Goal: Information Seeking & Learning: Learn about a topic

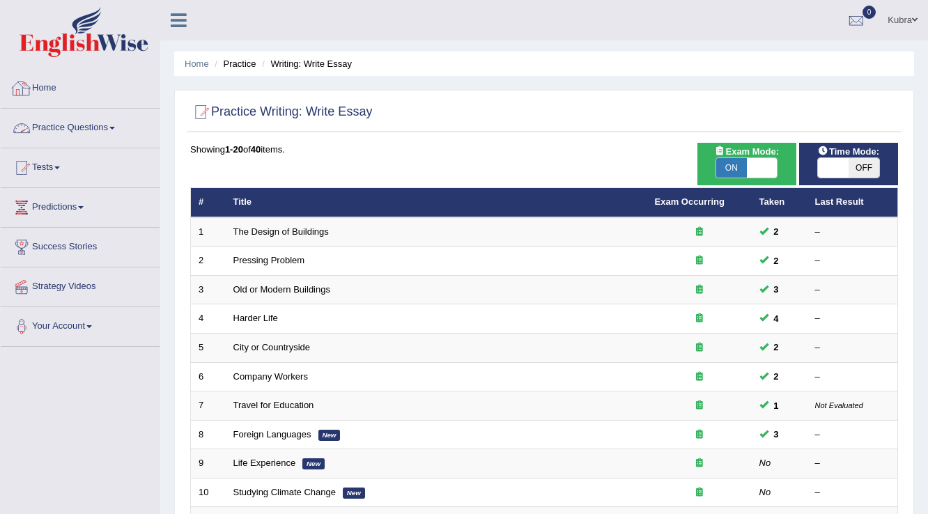
click at [119, 134] on link "Practice Questions" at bounding box center [80, 126] width 159 height 35
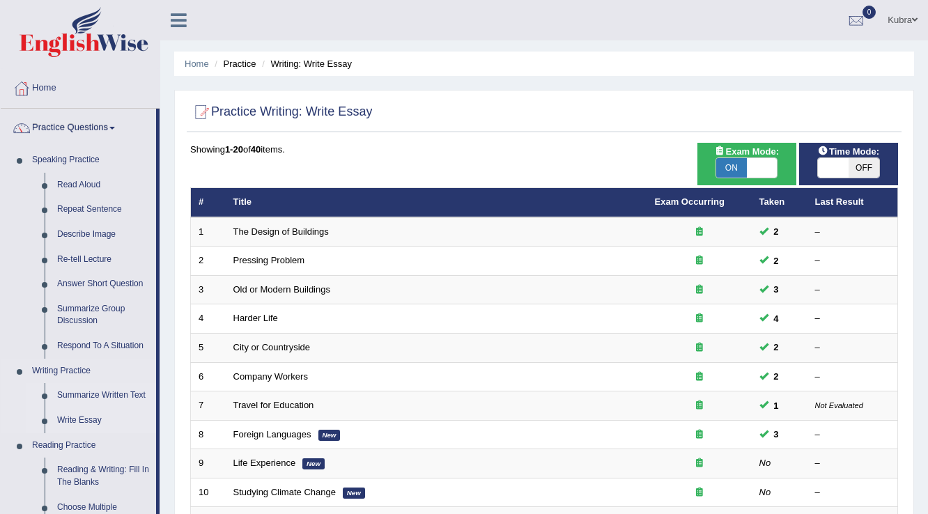
click at [97, 396] on link "Summarize Written Text" at bounding box center [103, 395] width 105 height 25
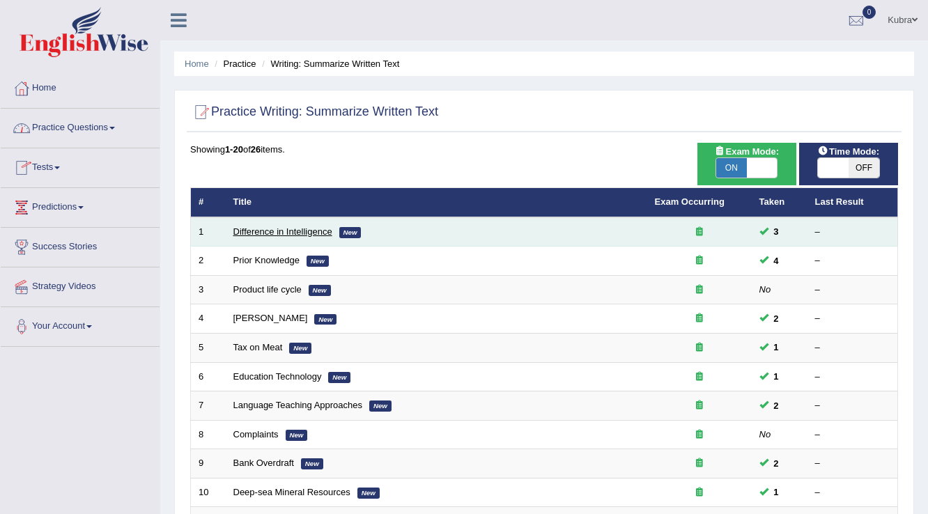
click at [303, 228] on link "Difference in Intelligence" at bounding box center [282, 231] width 99 height 10
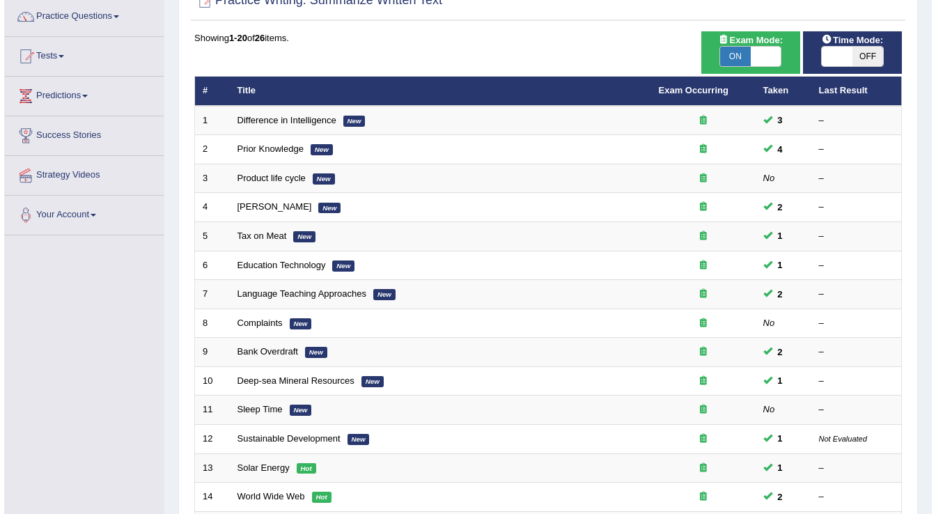
scroll to position [111, 0]
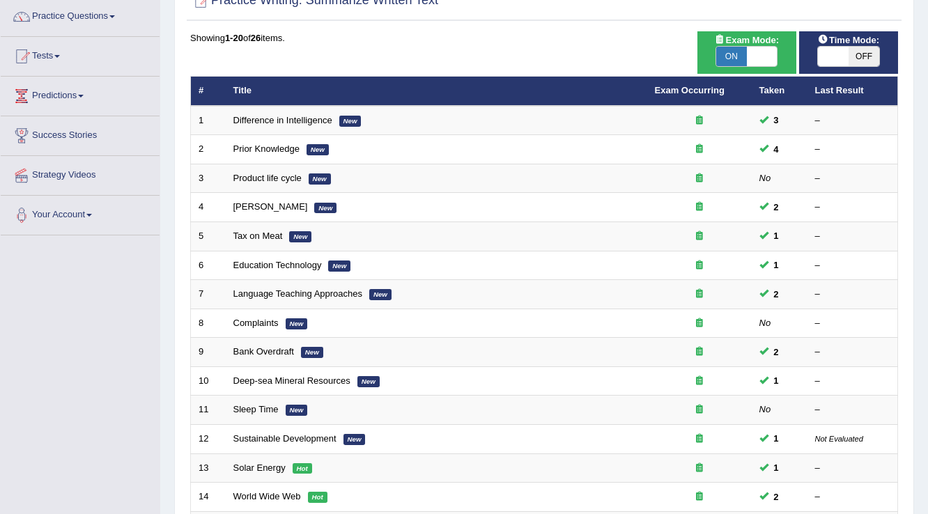
click at [743, 56] on span "ON" at bounding box center [731, 57] width 31 height 20
checkbox input "false"
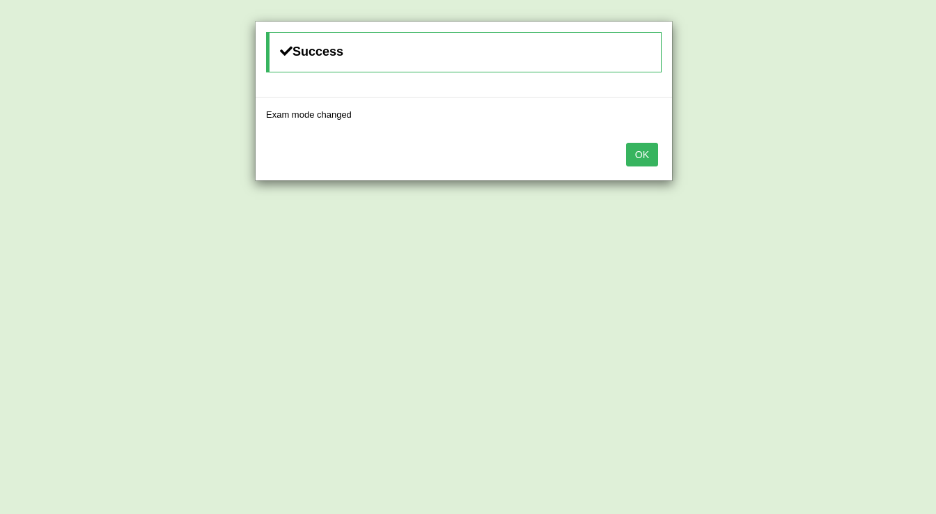
click at [634, 155] on button "OK" at bounding box center [642, 155] width 32 height 24
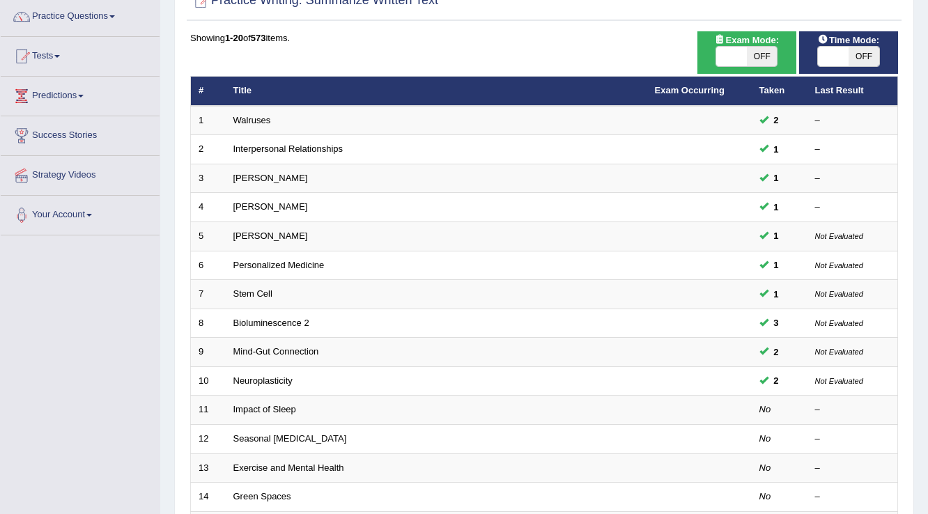
scroll to position [111, 0]
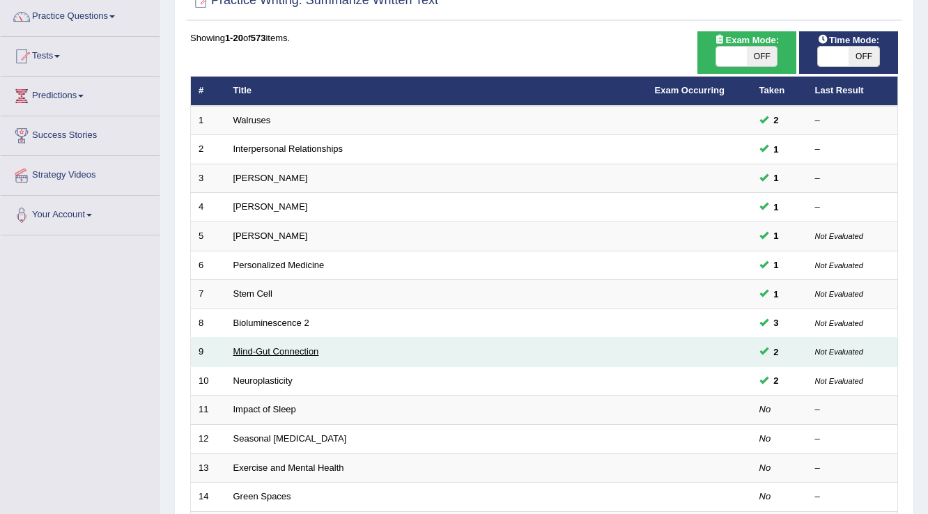
click at [307, 350] on link "Mind-Gut Connection" at bounding box center [276, 351] width 86 height 10
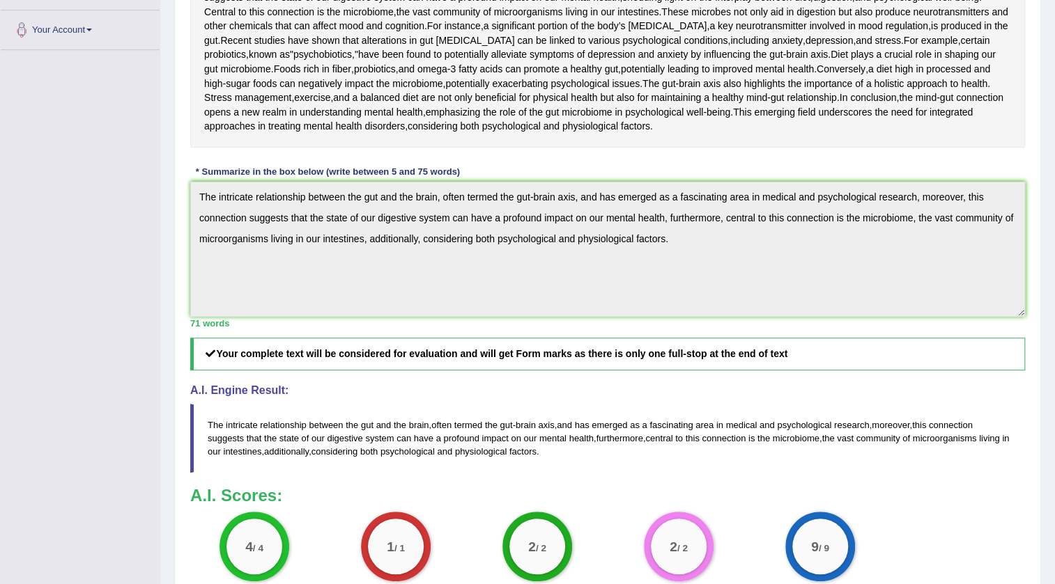
scroll to position [63, 0]
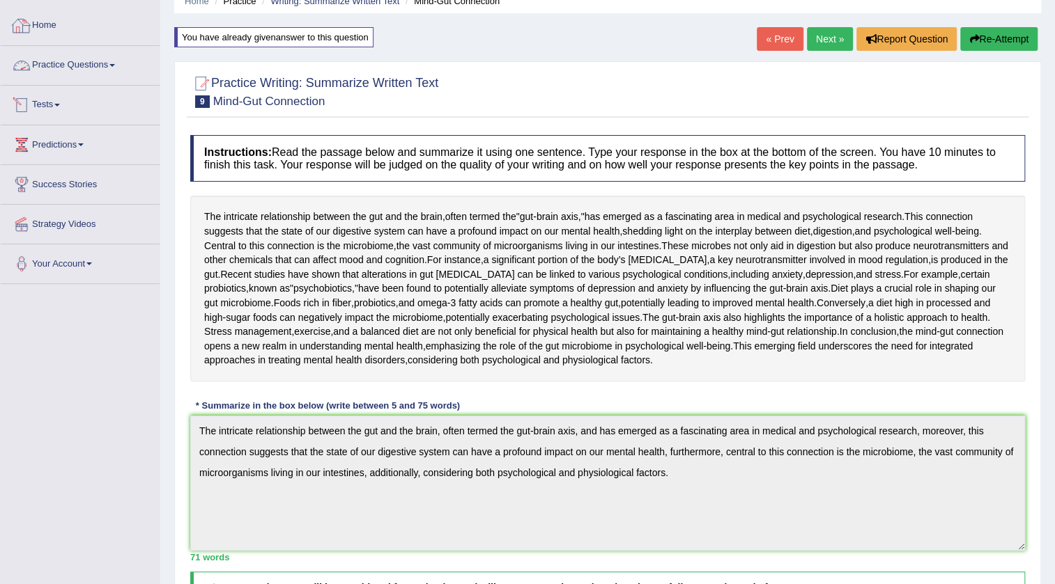
click at [22, 61] on div at bounding box center [21, 65] width 21 height 21
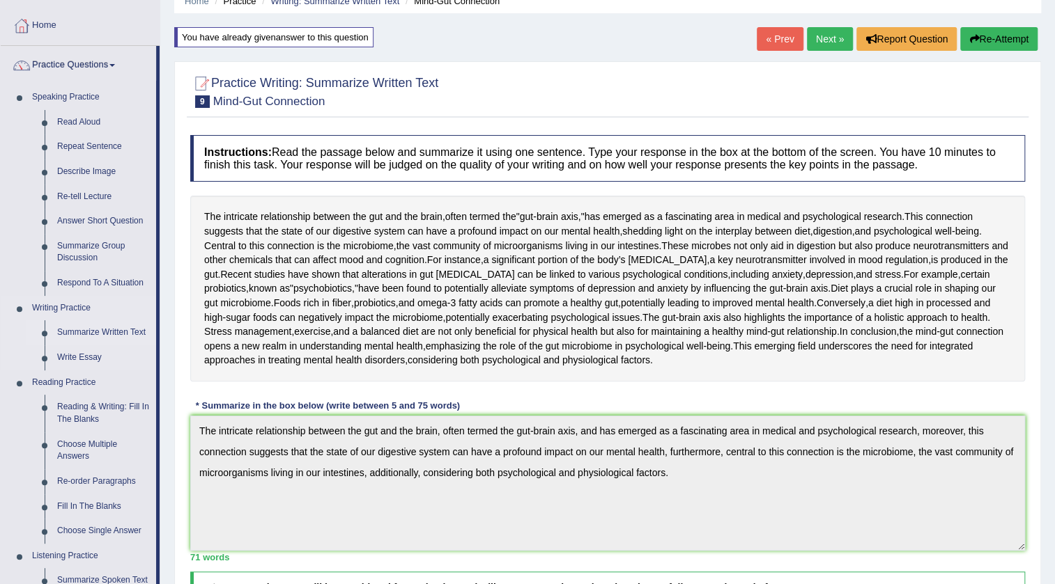
scroll to position [0, 0]
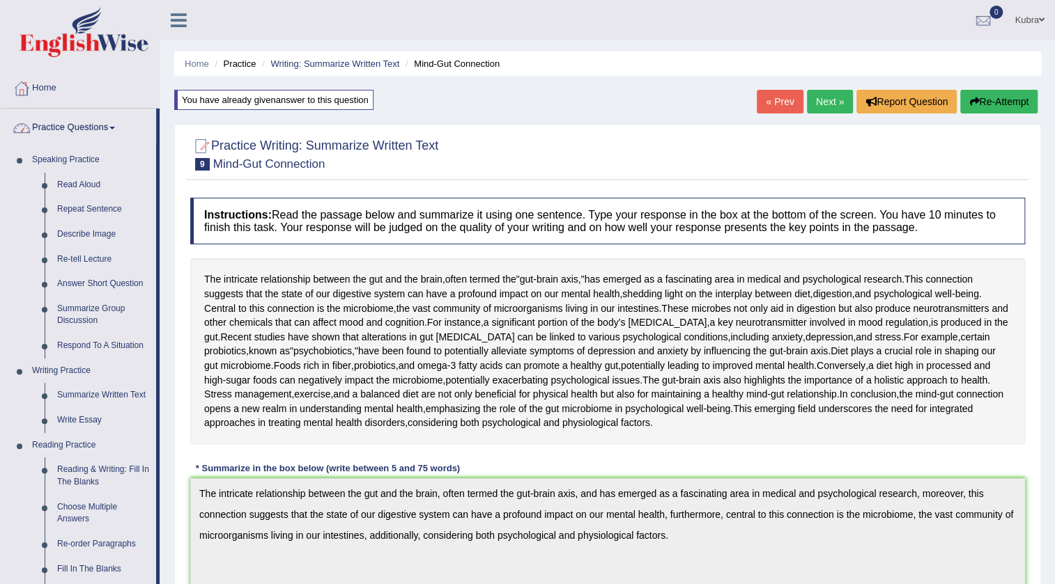
click at [75, 125] on link "Practice Questions" at bounding box center [78, 126] width 155 height 35
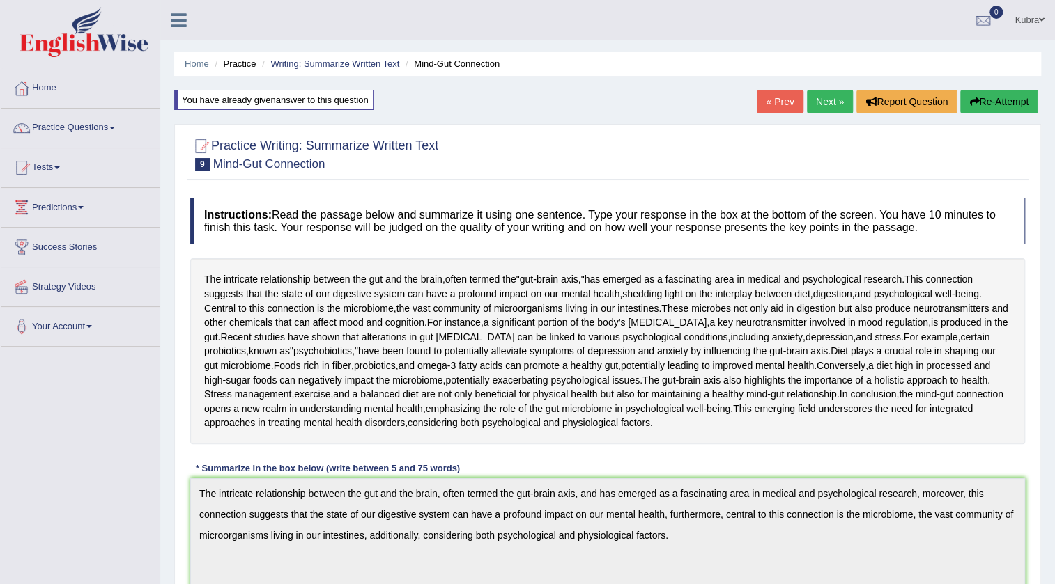
click at [837, 102] on link "Next »" at bounding box center [830, 102] width 46 height 24
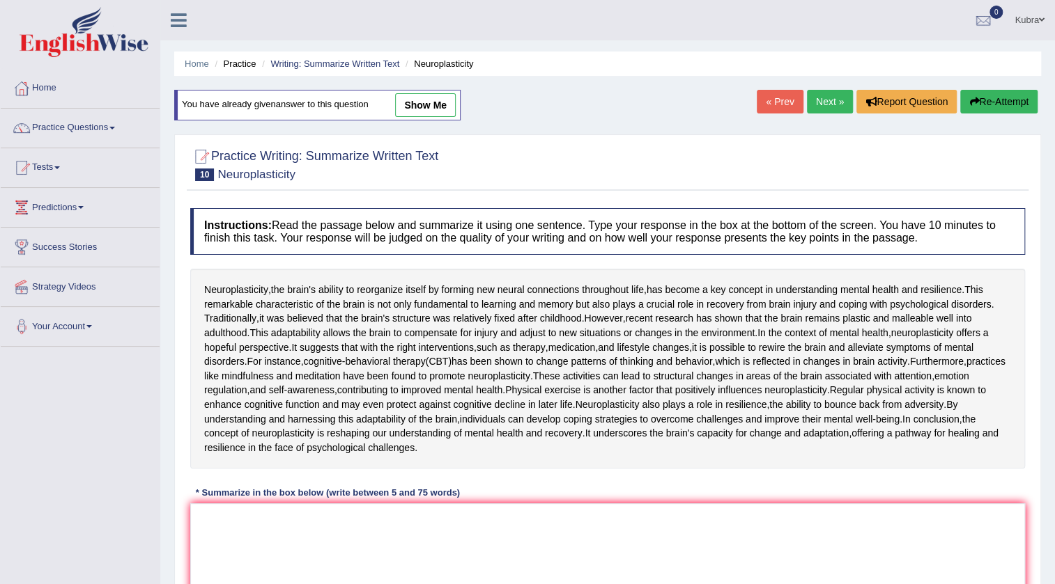
click at [447, 111] on link "show me" at bounding box center [425, 105] width 61 height 24
type textarea "Neuroplasticity, the brain's ability to reorganize itself by forming new neural…"
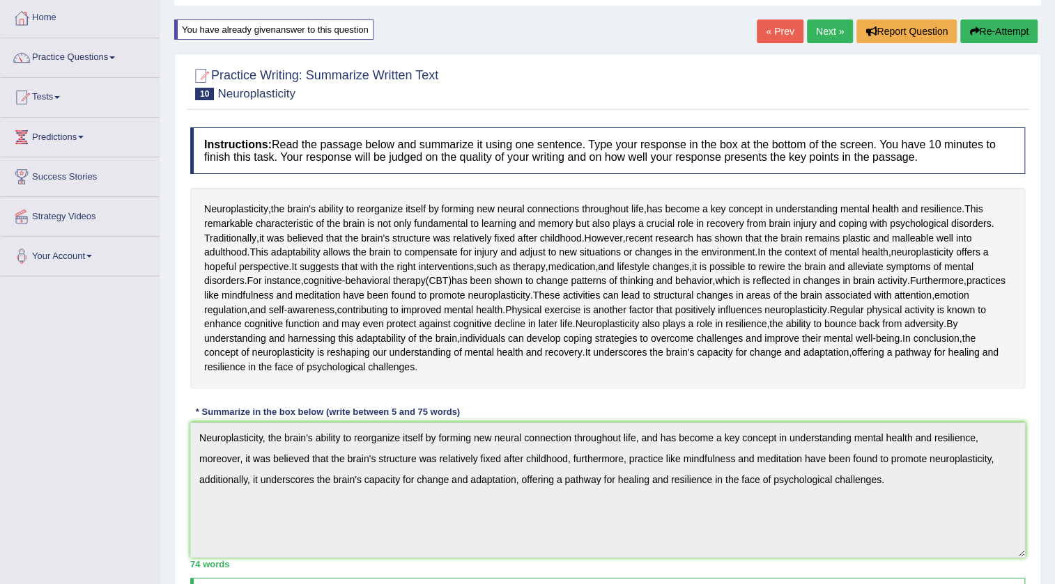
scroll to position [63, 0]
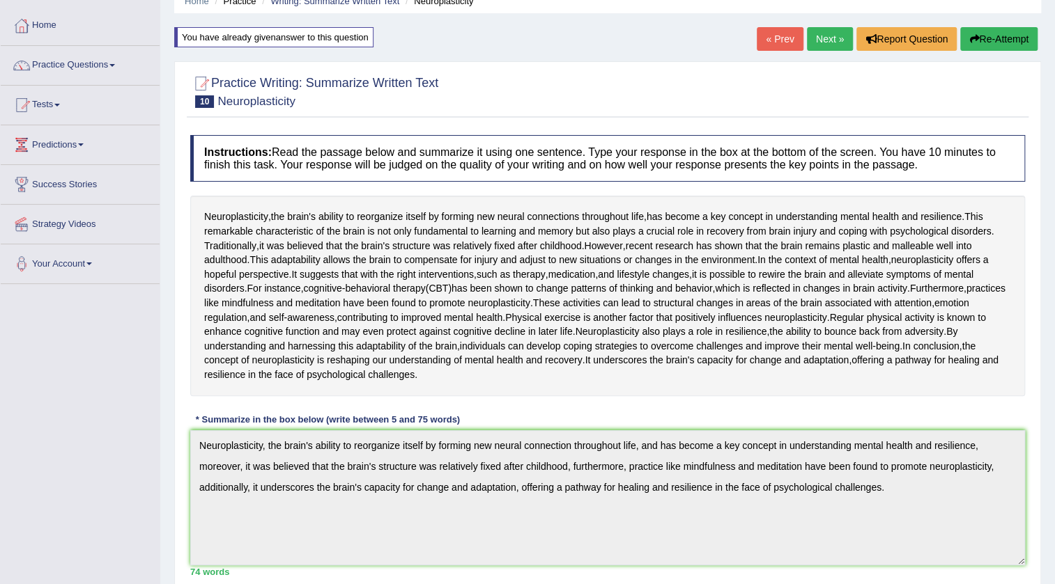
click at [830, 38] on link "Next »" at bounding box center [830, 39] width 46 height 24
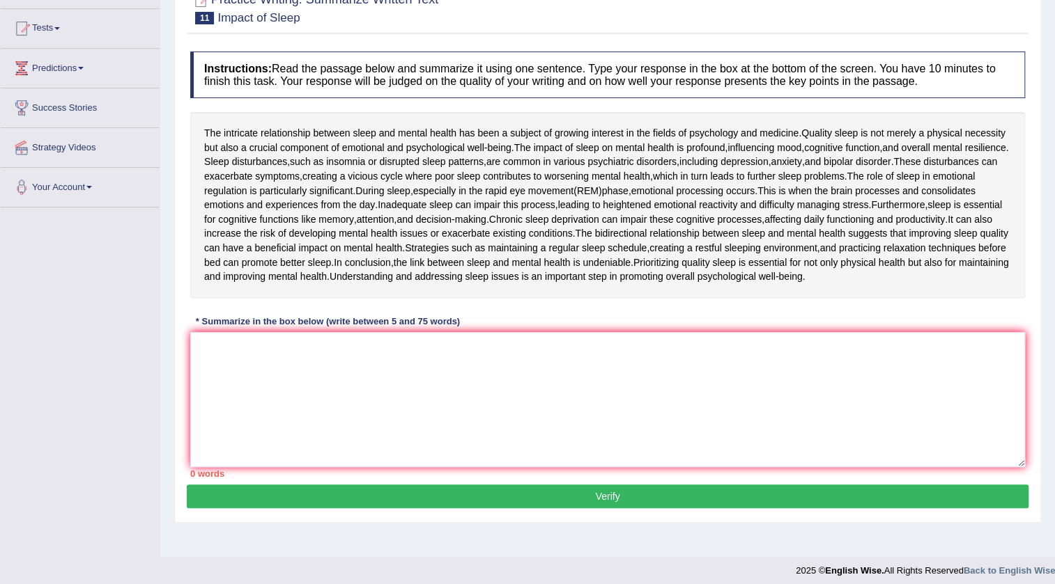
scroll to position [146, 0]
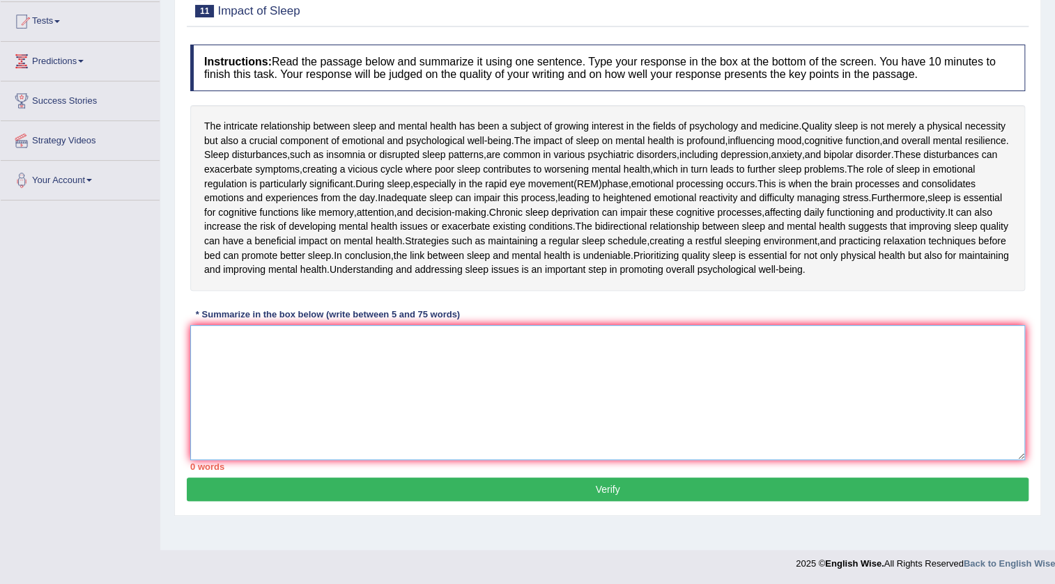
click at [727, 395] on textarea at bounding box center [607, 392] width 834 height 135
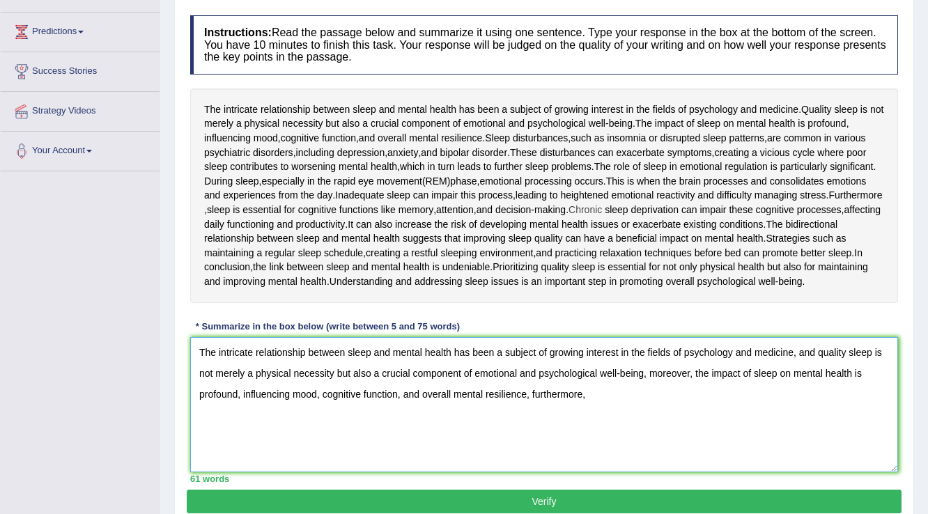
scroll to position [203, 0]
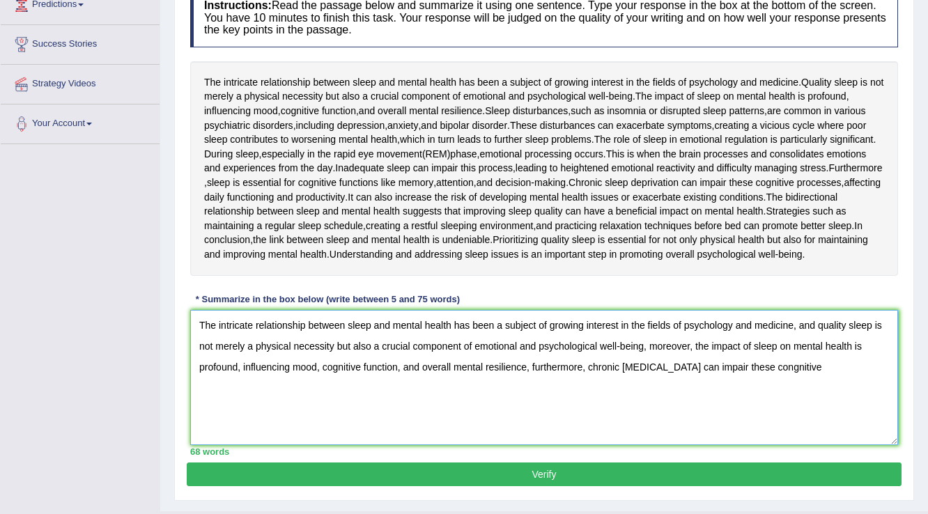
click at [789, 370] on textarea "The intricate relationship between sleep and mental health has been a subject o…" at bounding box center [544, 377] width 708 height 135
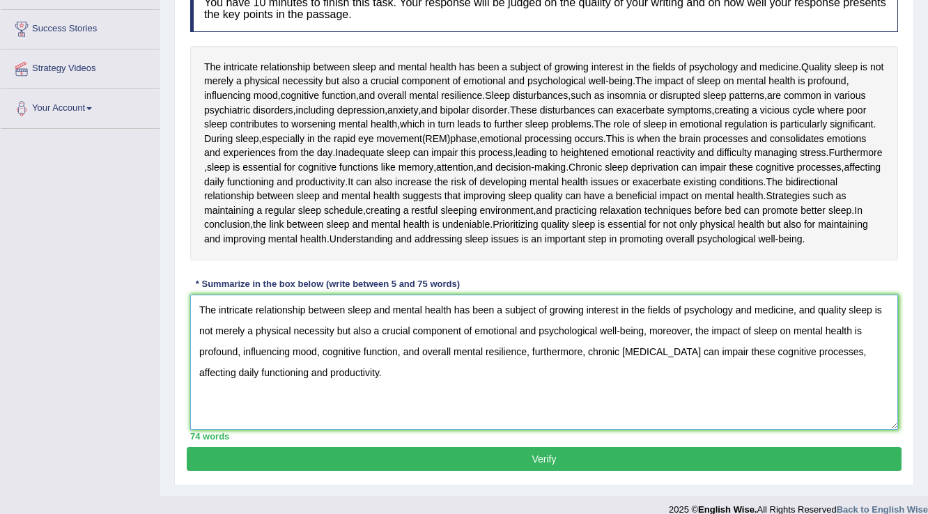
scroll to position [233, 0]
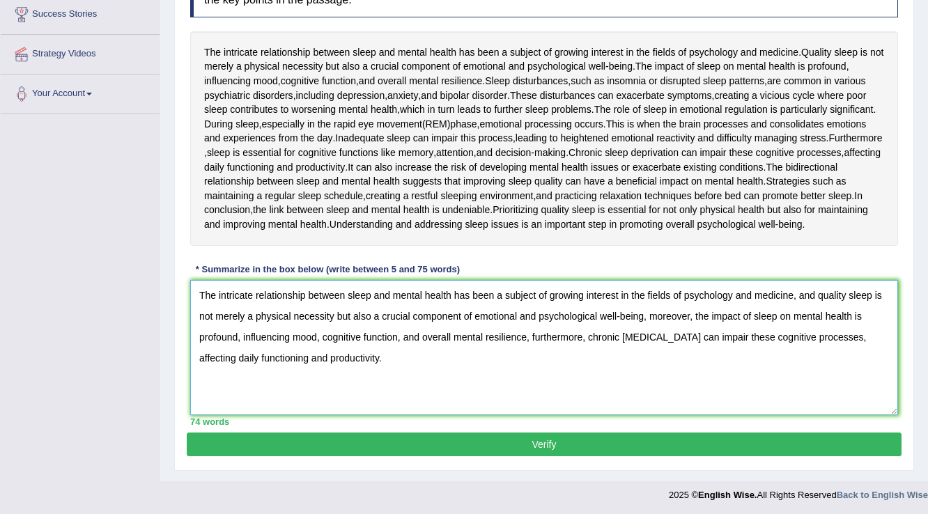
type textarea "The intricate relationship between sleep and mental health has been a subject o…"
click at [688, 451] on button "Verify" at bounding box center [544, 445] width 715 height 24
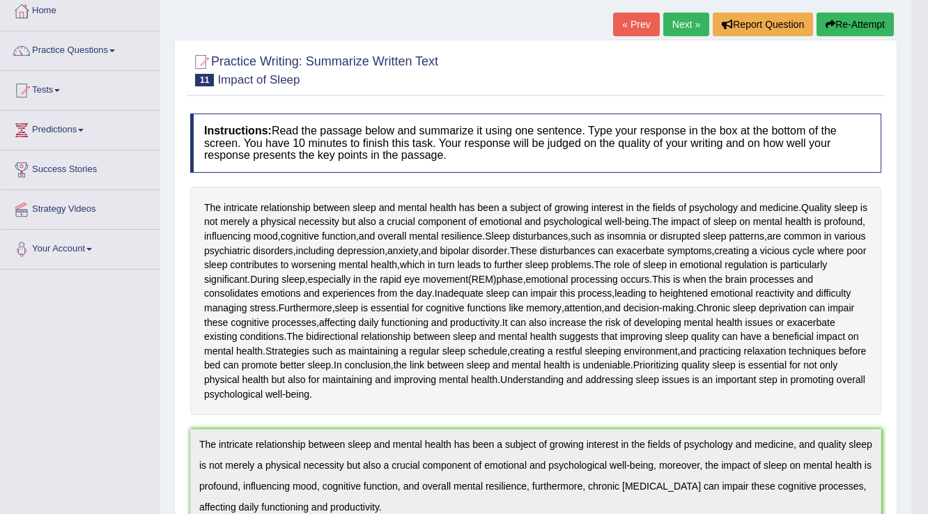
scroll to position [56, 0]
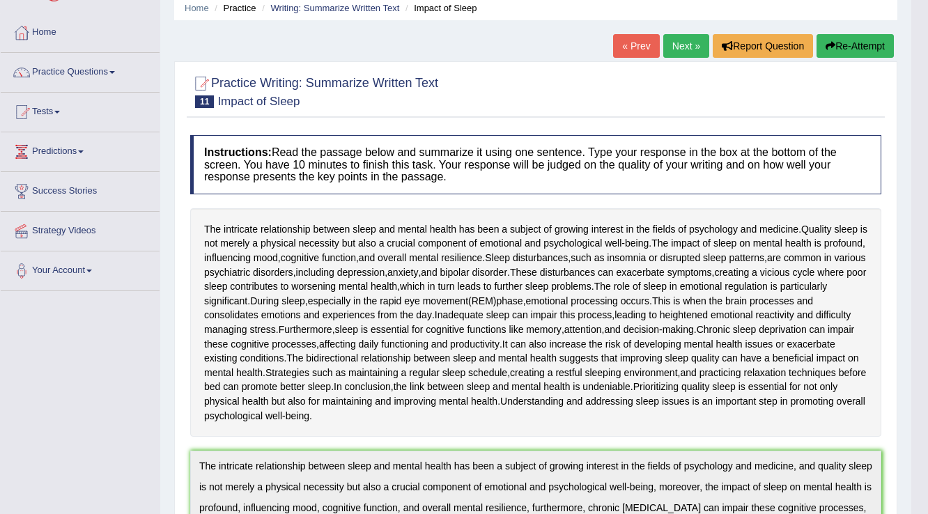
click at [667, 48] on link "Next »" at bounding box center [686, 46] width 46 height 24
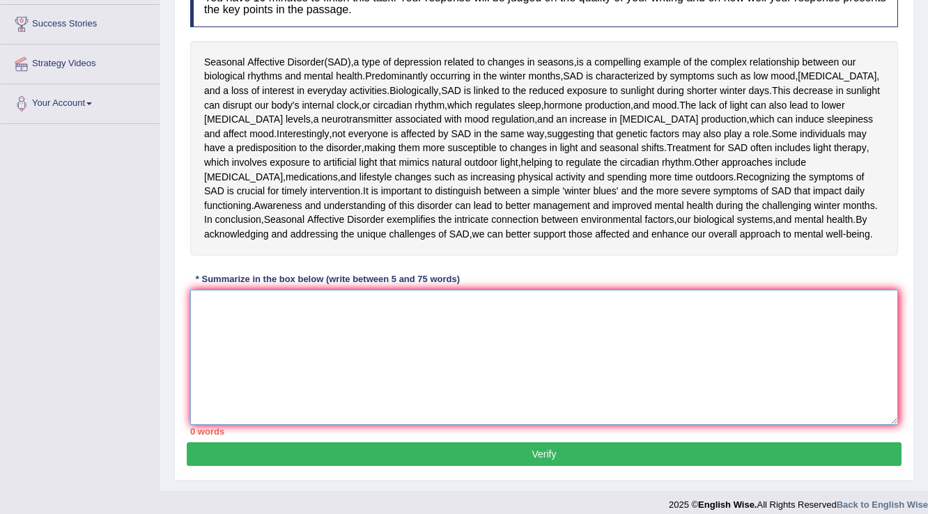
click at [446, 337] on textarea at bounding box center [544, 357] width 708 height 135
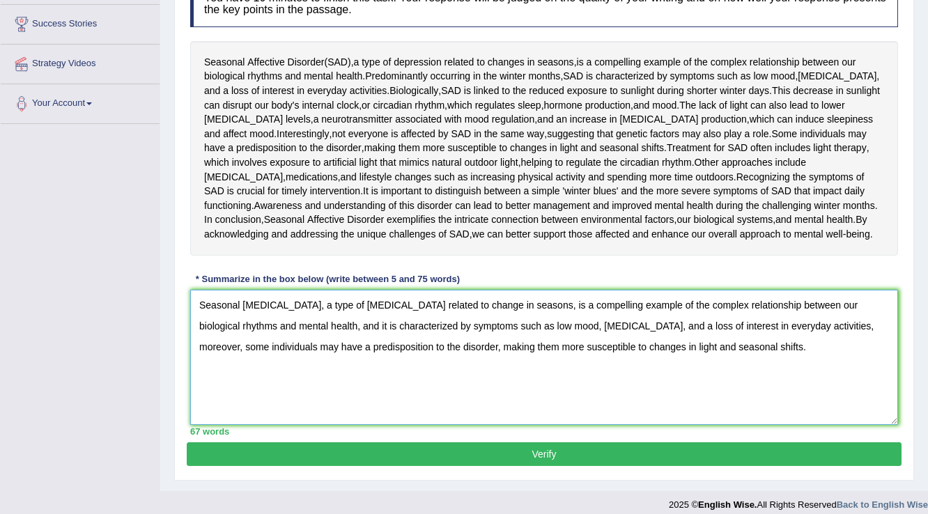
type textarea "Seasonal [MEDICAL_DATA], a type of [MEDICAL_DATA] related to change in seasons,…"
click at [707, 453] on button "Verify" at bounding box center [544, 454] width 715 height 24
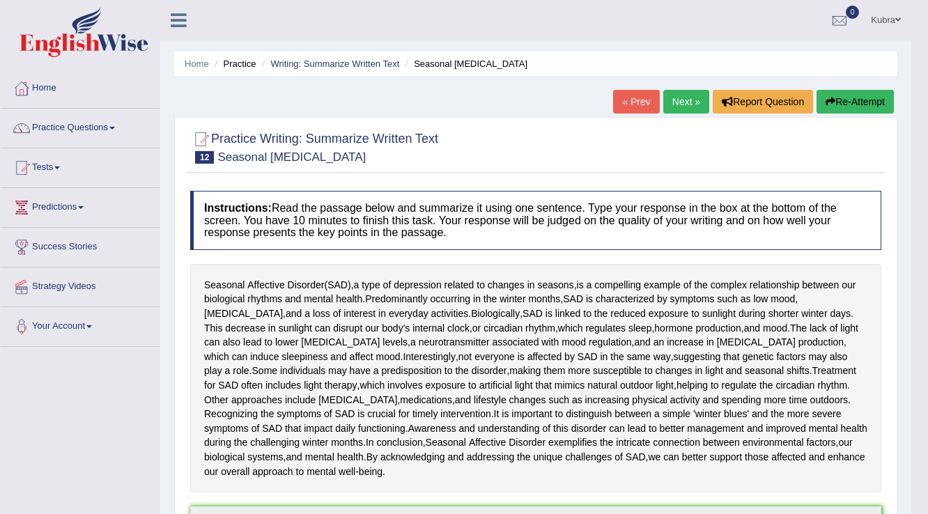
click at [883, 29] on link "Kubra" at bounding box center [885, 18] width 51 height 36
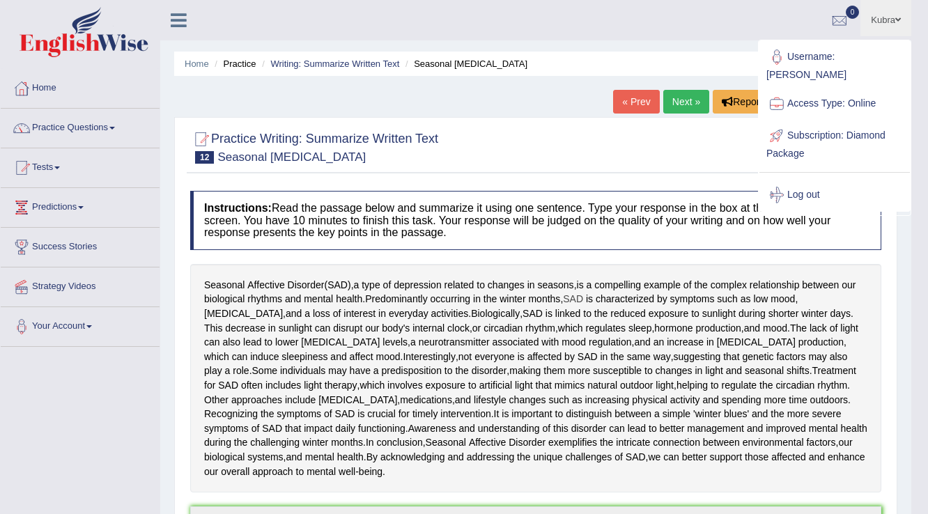
click at [582, 299] on span "SAD" at bounding box center [573, 299] width 20 height 15
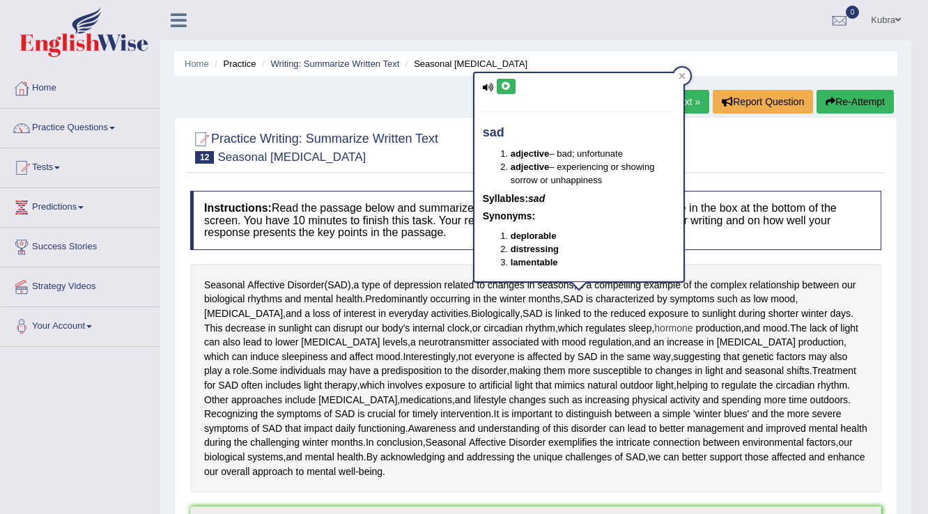
click at [654, 330] on span "hormone" at bounding box center [673, 328] width 38 height 15
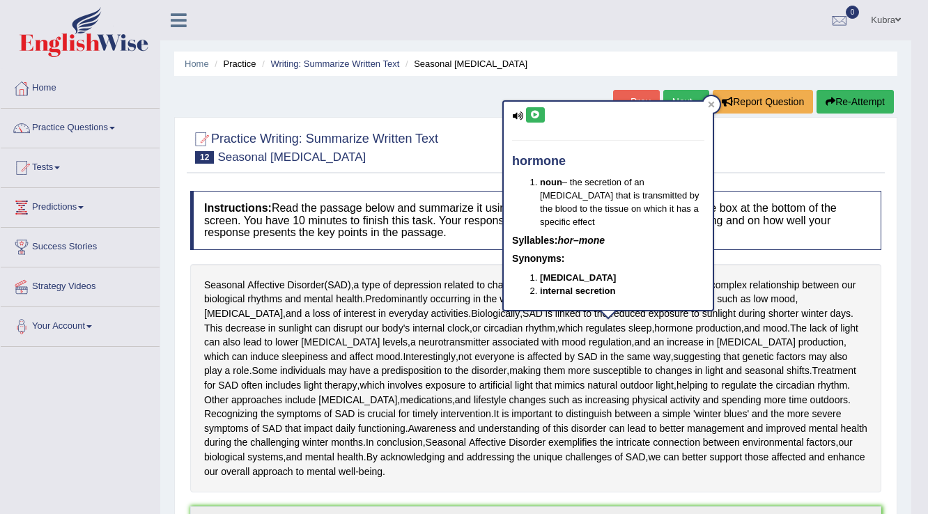
click at [903, 15] on link "Kubra" at bounding box center [885, 18] width 51 height 36
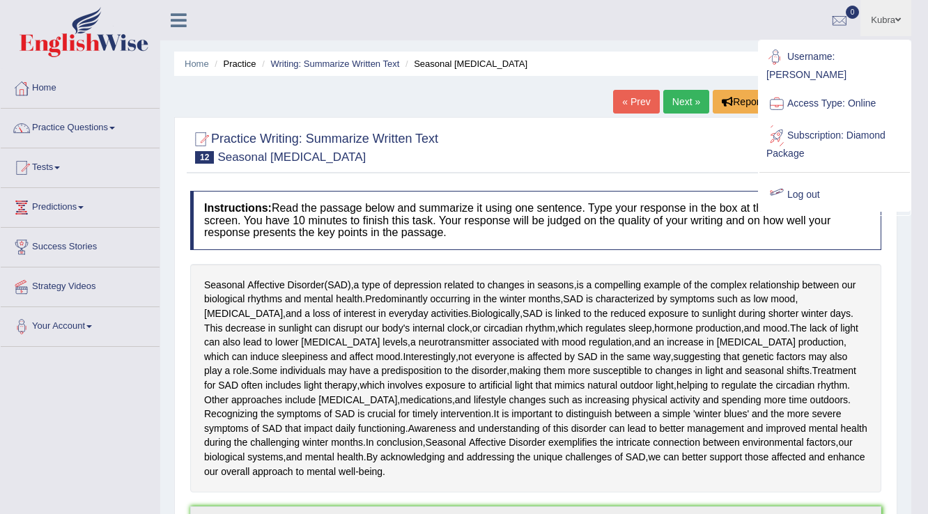
click at [834, 184] on link "Log out" at bounding box center [834, 195] width 150 height 32
